Goal: Task Accomplishment & Management: Manage account settings

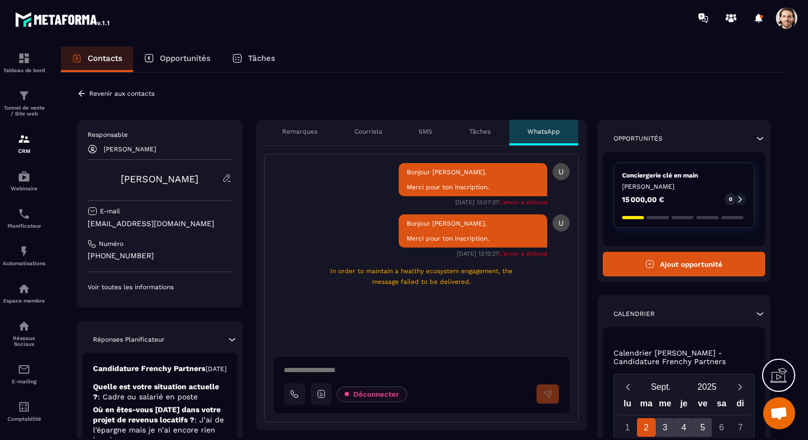
click at [780, 18] on span at bounding box center [786, 17] width 21 height 21
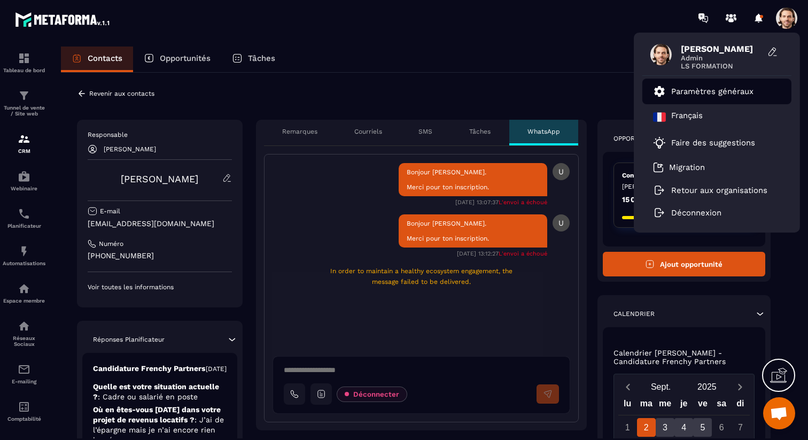
click at [717, 87] on p "Paramètres généraux" at bounding box center [712, 92] width 82 height 10
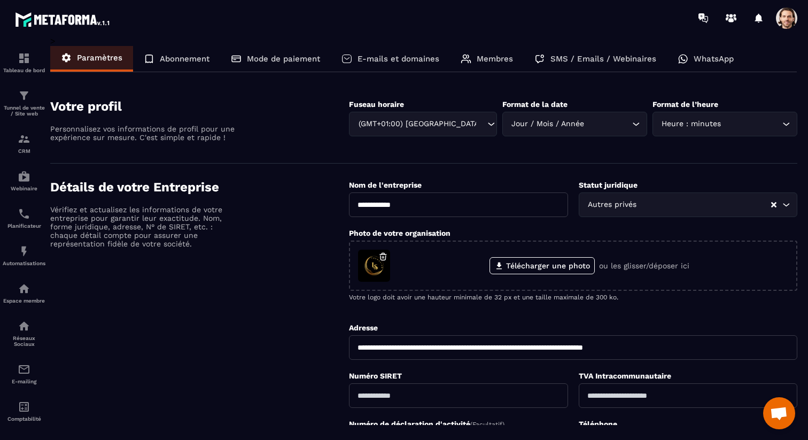
click at [711, 58] on p "WhatsApp" at bounding box center [713, 59] width 40 height 10
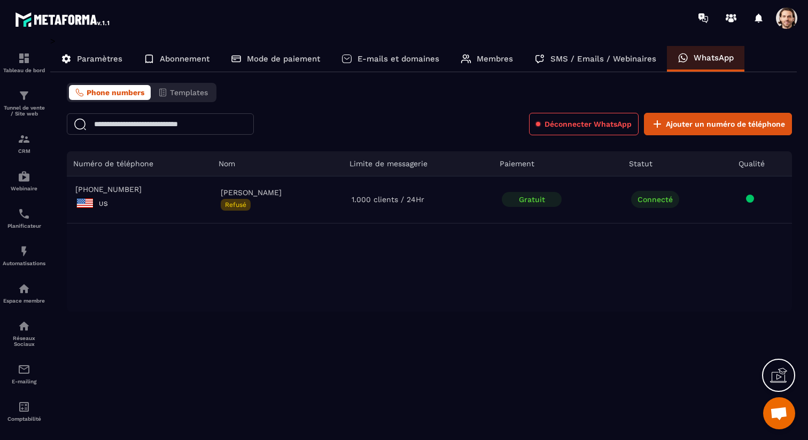
click at [790, 16] on span at bounding box center [786, 17] width 21 height 21
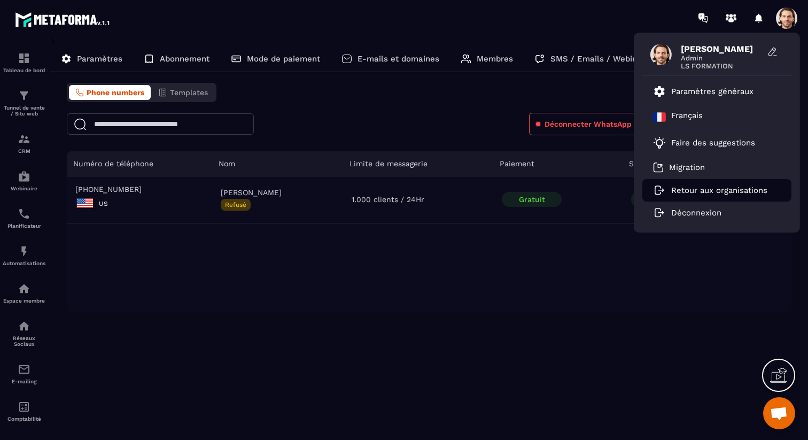
click at [742, 193] on p "Retour aux organisations" at bounding box center [719, 190] width 96 height 10
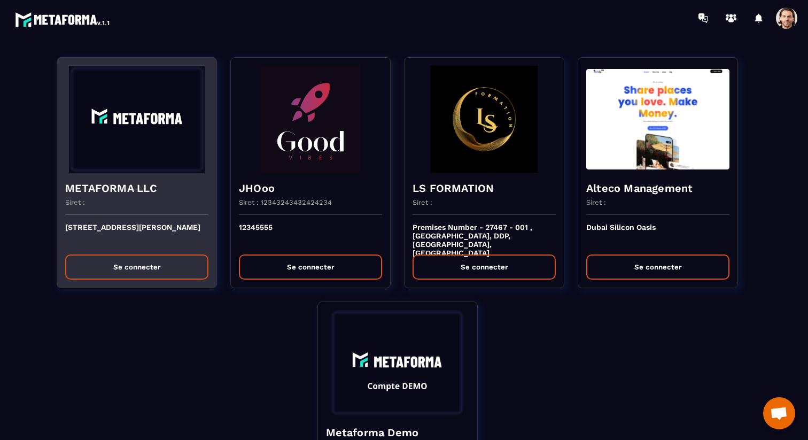
click at [181, 189] on h4 "METAFORMA LLC" at bounding box center [136, 188] width 143 height 15
